Goal: Obtain resource: Download file/media

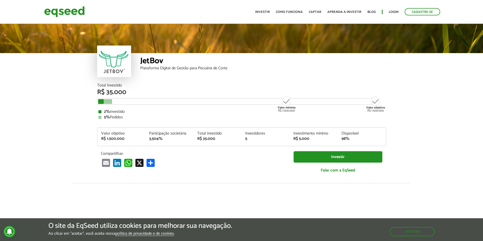
scroll to position [624, 0]
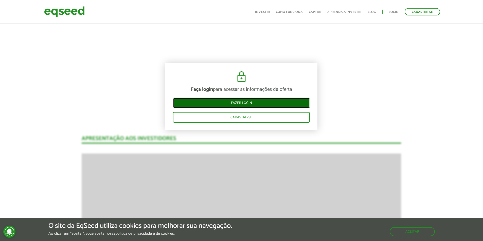
click at [227, 104] on link "Fazer login" at bounding box center [241, 103] width 137 height 11
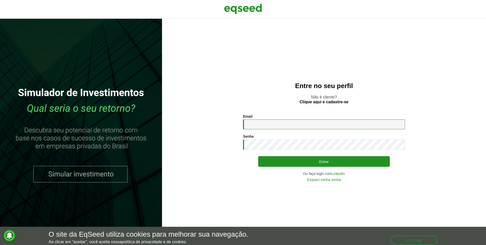
click at [256, 123] on input "Email *" at bounding box center [324, 125] width 162 height 10
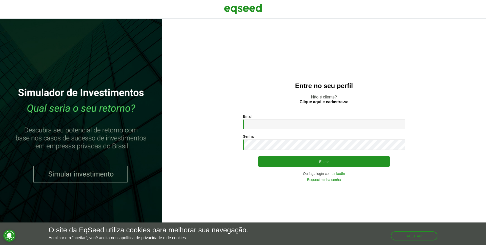
click at [224, 125] on section "Email * Digite seu endereço de e-mail. Senha * Digite a senha que será usada em…" at bounding box center [324, 147] width 304 height 67
click at [336, 175] on link "LinkedIn" at bounding box center [338, 174] width 13 height 4
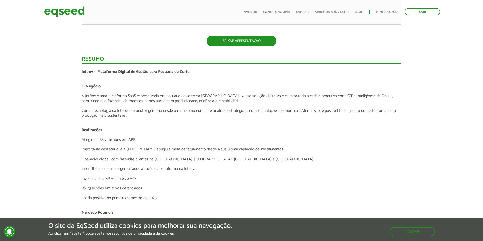
scroll to position [827, 0]
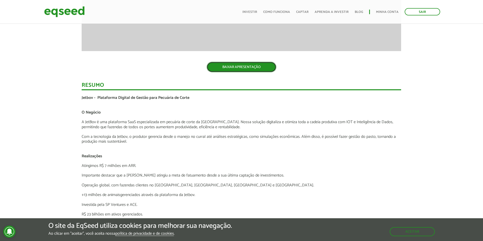
click at [231, 68] on link "BAIXAR APRESENTAÇÃO" at bounding box center [241, 67] width 70 height 11
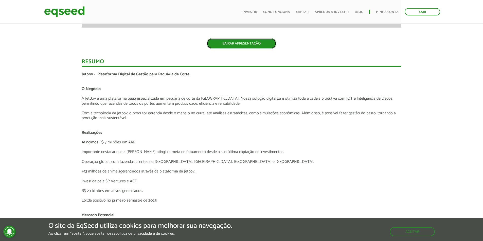
scroll to position [922, 0]
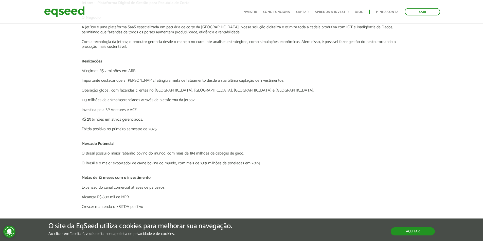
click at [414, 233] on button "Aceitar" at bounding box center [412, 232] width 44 height 8
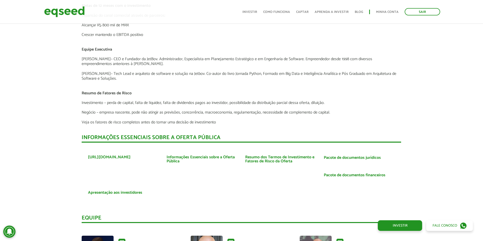
scroll to position [1103, 0]
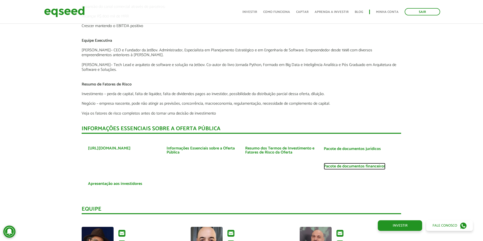
click at [348, 167] on link "Pacote de documentos financeiros" at bounding box center [354, 167] width 62 height 4
click at [342, 148] on link "Pacote de documentos jurídicos" at bounding box center [351, 149] width 57 height 4
click at [281, 153] on link "Resumo dos Termos de Investimento e Fatores de Risco da Oferta" at bounding box center [280, 151] width 71 height 8
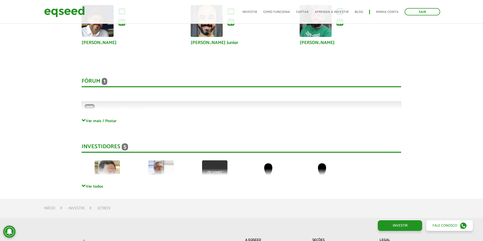
scroll to position [1432, 0]
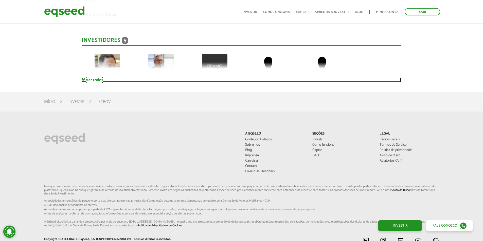
click at [95, 79] on link "Ver todos" at bounding box center [241, 80] width 319 height 5
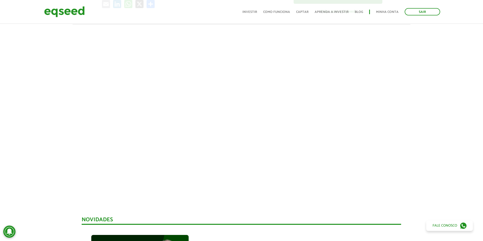
scroll to position [0, 0]
